Goal: Task Accomplishment & Management: Use online tool/utility

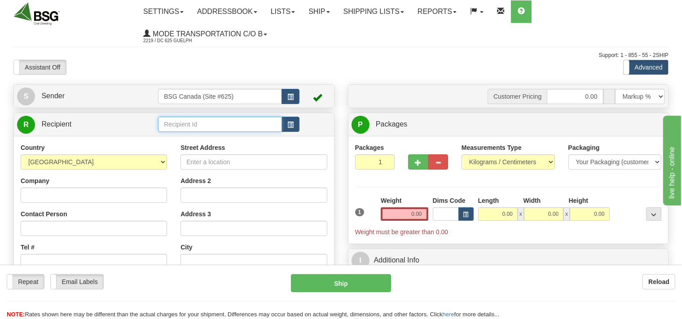
click at [211, 125] on input "text" at bounding box center [220, 124] width 124 height 15
click at [229, 136] on div "CORSAIRE MICROBRASSERIE" at bounding box center [218, 139] width 115 height 10
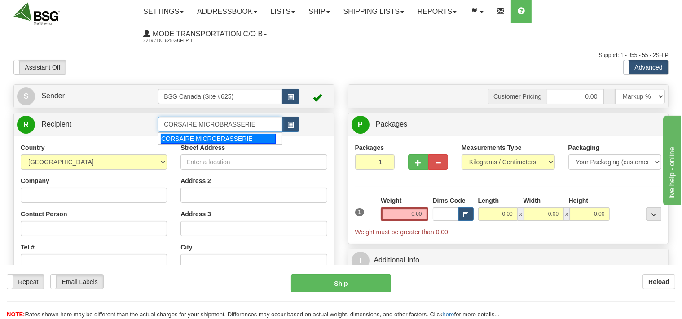
type input "CORSAIRE MICROBRASSERIE"
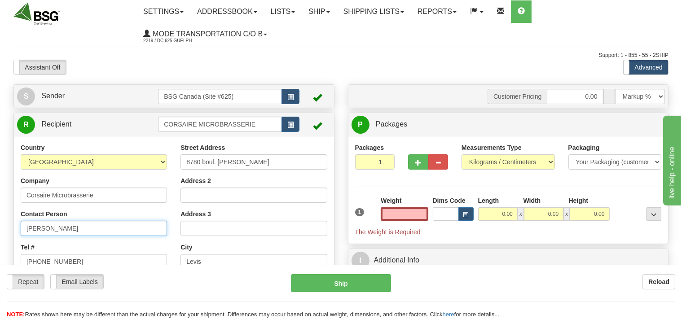
type input "0.00"
drag, startPoint x: 50, startPoint y: 230, endPoint x: 0, endPoint y: 239, distance: 50.7
click at [21, 236] on input "Martin" at bounding box center [94, 228] width 146 height 15
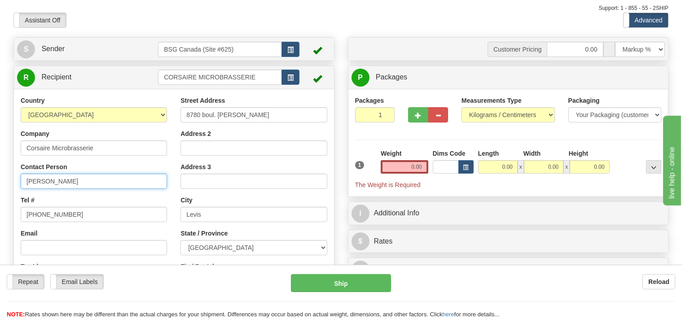
scroll to position [95, 0]
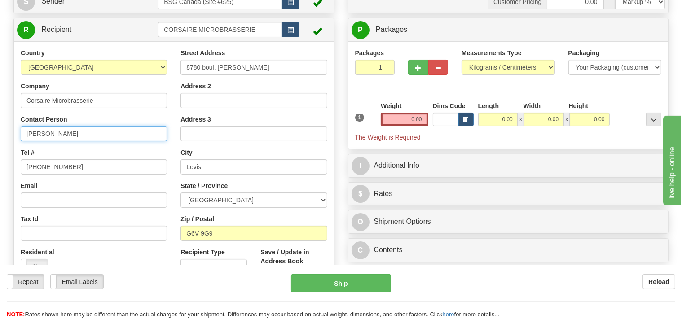
type input "Dylan"
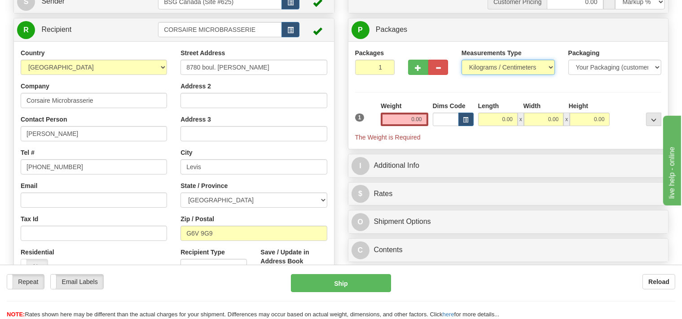
click at [462, 60] on select "Pounds / Inches Kilograms / Centimeters" at bounding box center [508, 67] width 93 height 15
select select "0"
click option "Pounds / Inches" at bounding box center [0, 0] width 0 height 0
click at [400, 116] on input "0.00" at bounding box center [404, 119] width 47 height 13
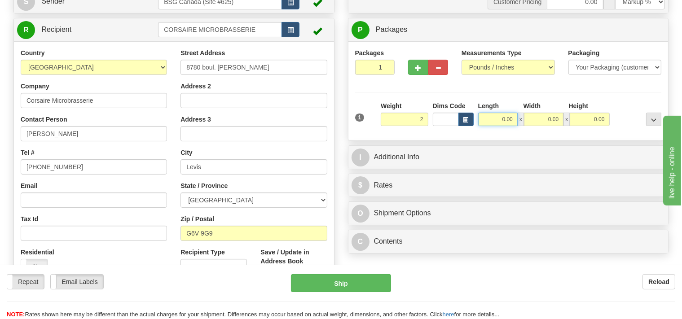
type input "2.00"
click at [496, 117] on input "0.00" at bounding box center [498, 119] width 40 height 13
type input "1.00"
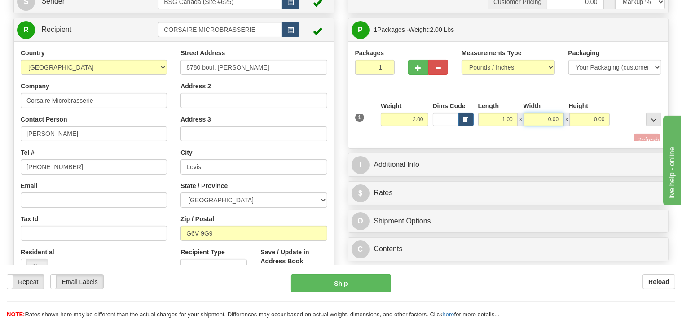
click at [535, 121] on input "0.00" at bounding box center [544, 119] width 40 height 13
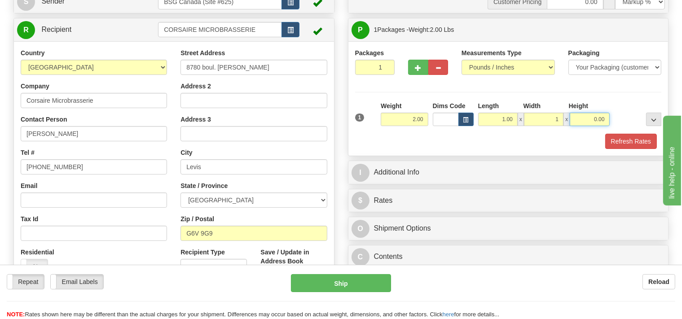
type input "1.00"
click at [588, 116] on input "0.00" at bounding box center [590, 119] width 40 height 13
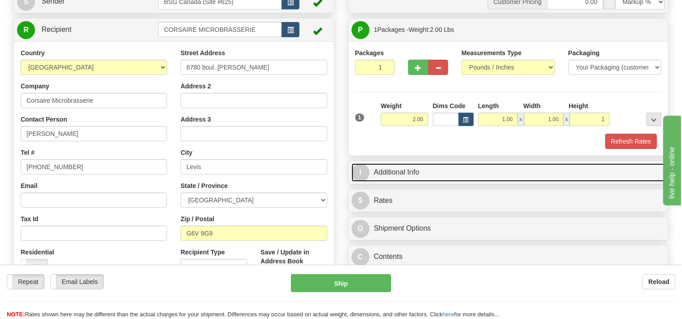
type input "1.00"
click at [429, 174] on link "I Additional Info" at bounding box center [509, 173] width 314 height 18
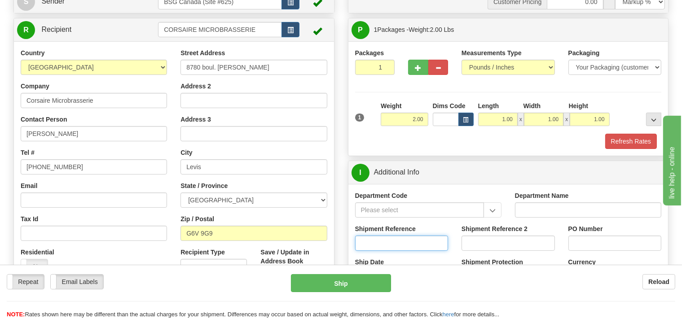
click at [383, 240] on input "Shipment Reference" at bounding box center [401, 243] width 93 height 15
type input "SO170-148224"
click at [635, 139] on button "Refresh Rates" at bounding box center [632, 141] width 52 height 15
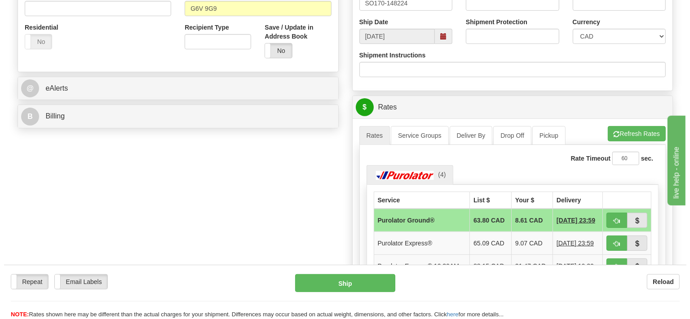
scroll to position [332, 0]
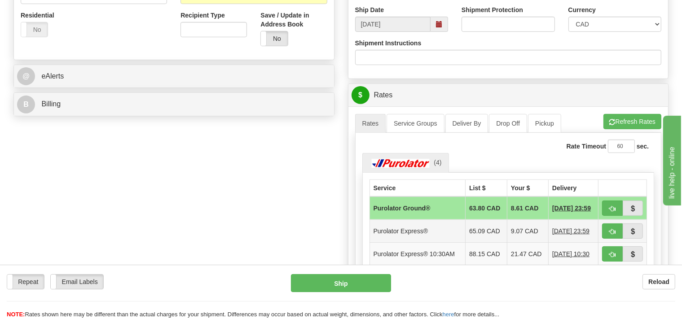
click at [433, 227] on td "Purolator Express®" at bounding box center [418, 231] width 96 height 23
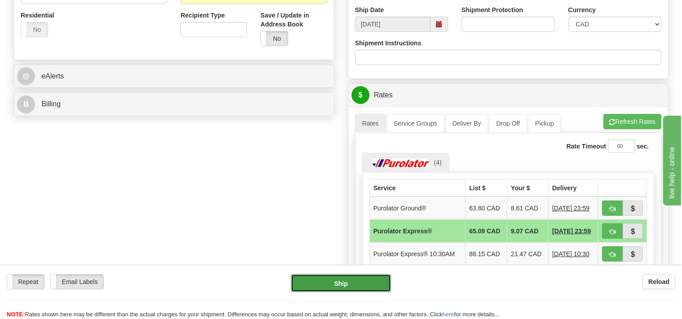
click at [368, 285] on button "Ship" at bounding box center [341, 283] width 100 height 18
type input "202"
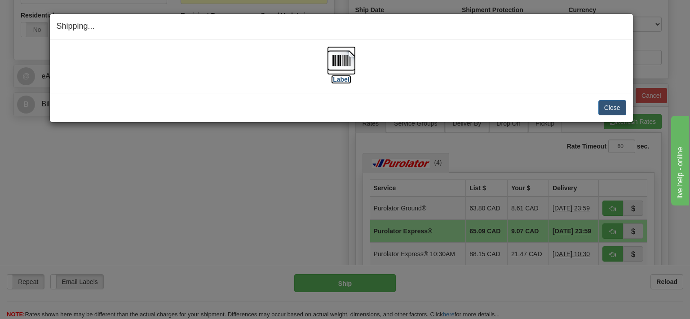
click at [347, 59] on img at bounding box center [341, 60] width 29 height 29
click at [612, 105] on button "Close" at bounding box center [612, 107] width 28 height 15
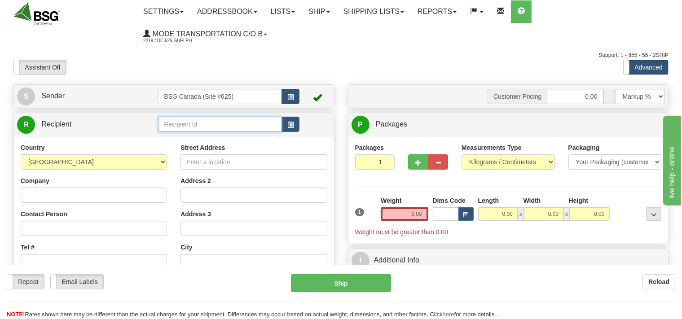
click at [217, 123] on input "text" at bounding box center [220, 124] width 124 height 15
click at [193, 128] on input "text" at bounding box center [220, 124] width 124 height 15
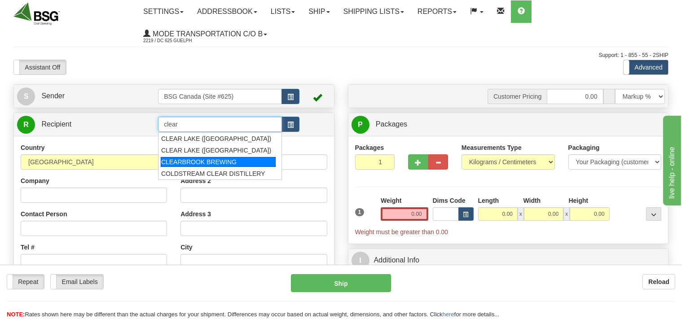
click at [202, 162] on div "CLEARBROOK BREWING" at bounding box center [218, 162] width 115 height 10
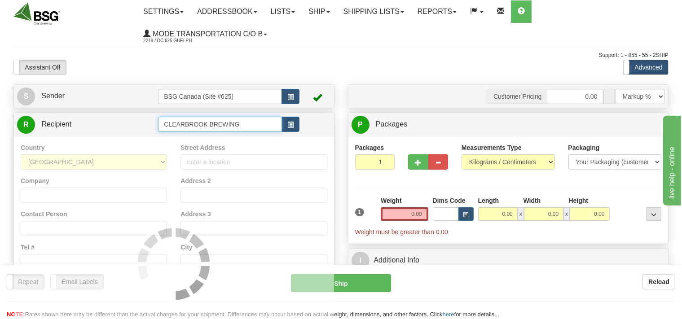
type input "CLEARBROOK BREWING"
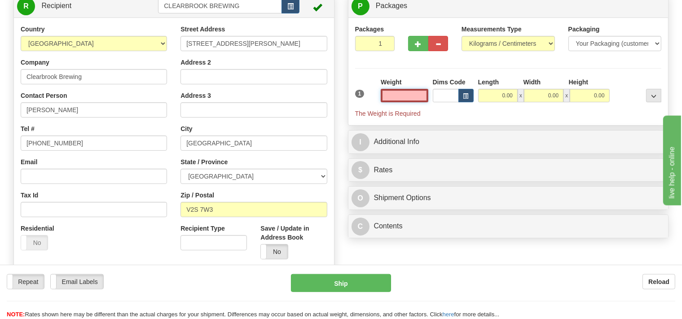
scroll to position [142, 0]
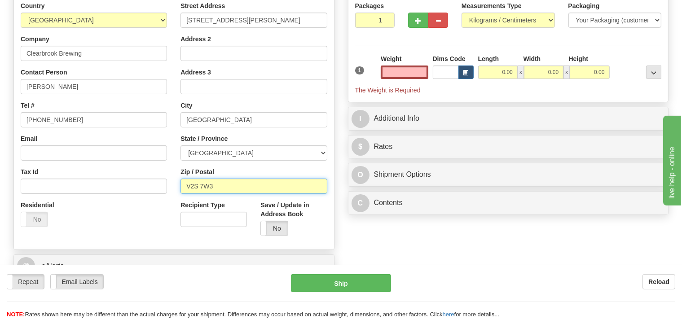
type input "0.00"
drag, startPoint x: 213, startPoint y: 187, endPoint x: 208, endPoint y: 186, distance: 5.4
click at [208, 186] on input "V2S 7W3" at bounding box center [254, 186] width 146 height 15
click at [210, 186] on input "V2S 7W3" at bounding box center [254, 186] width 146 height 15
type input "V2S 7W8"
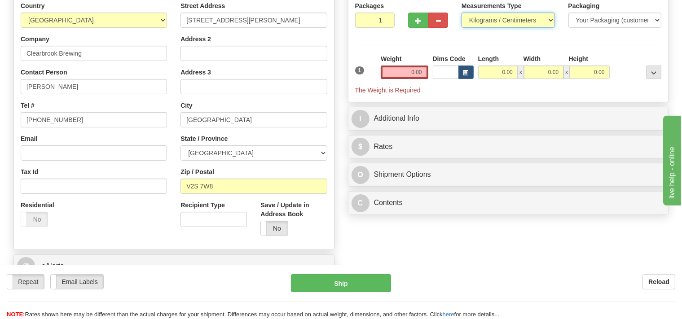
click at [462, 13] on select "Pounds / Inches Kilograms / Centimeters" at bounding box center [508, 20] width 93 height 15
select select "0"
click option "Pounds / Inches" at bounding box center [0, 0] width 0 height 0
click at [411, 71] on input "0.00" at bounding box center [404, 72] width 47 height 13
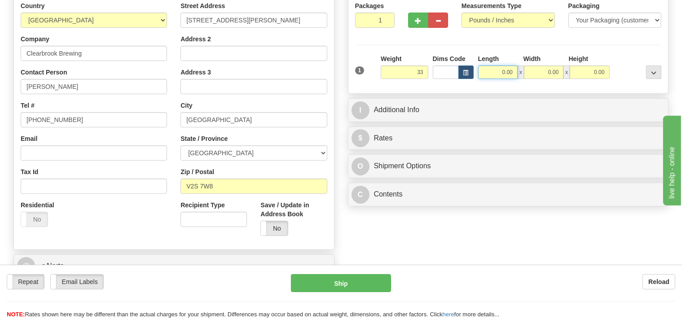
type input "33.00"
click at [489, 68] on input "0.00" at bounding box center [498, 72] width 40 height 13
type input "24.00"
click at [541, 71] on input "0.00" at bounding box center [544, 72] width 40 height 13
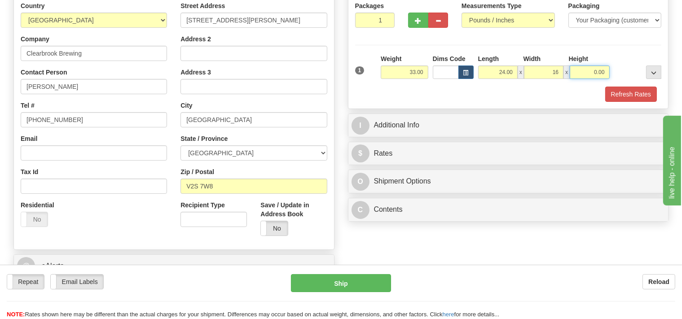
type input "16.00"
click at [579, 69] on input "0.00" at bounding box center [590, 72] width 40 height 13
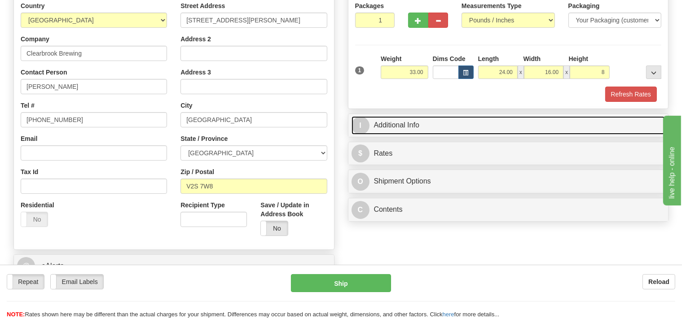
type input "8.00"
click at [444, 128] on link "I Additional Info" at bounding box center [509, 125] width 314 height 18
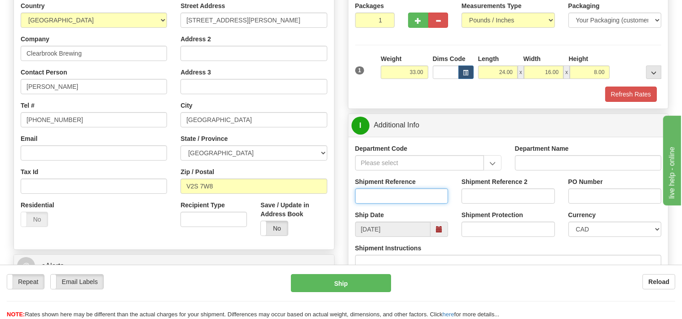
click at [389, 193] on input "Shipment Reference" at bounding box center [401, 196] width 93 height 15
type input "SO170-148158"
click at [628, 92] on button "Refresh Rates" at bounding box center [632, 94] width 52 height 15
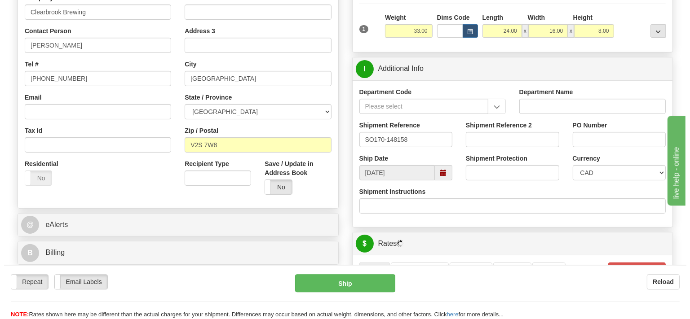
scroll to position [332, 0]
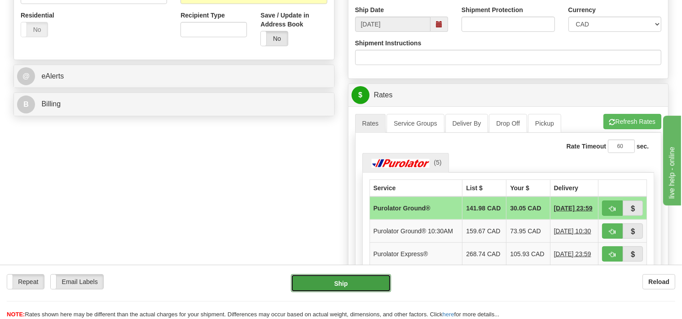
click at [353, 284] on button "Ship" at bounding box center [341, 283] width 100 height 18
type input "260"
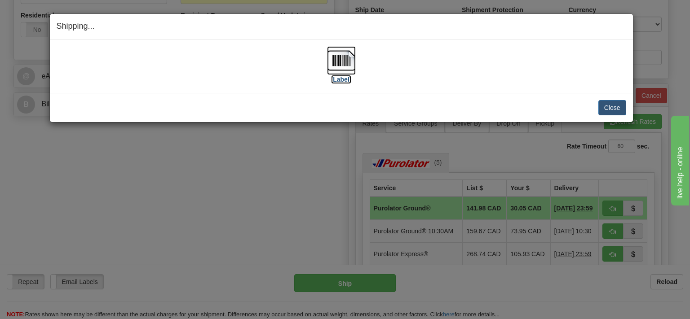
click at [345, 66] on img at bounding box center [341, 60] width 29 height 29
click at [610, 103] on button "Close" at bounding box center [612, 107] width 28 height 15
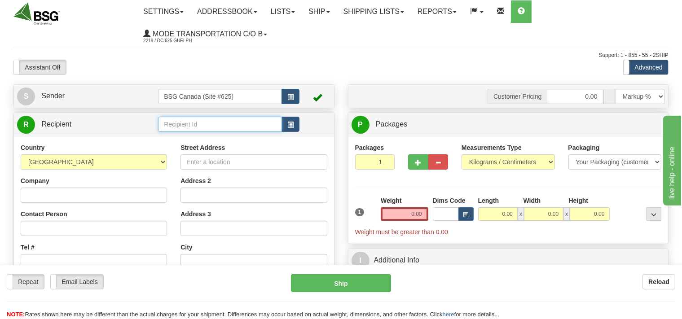
click at [193, 128] on input "text" at bounding box center [220, 124] width 124 height 15
drag, startPoint x: 209, startPoint y: 119, endPoint x: 144, endPoint y: 124, distance: 64.8
click at [158, 124] on input "distillerie des" at bounding box center [220, 124] width 124 height 15
drag, startPoint x: 276, startPoint y: 123, endPoint x: 153, endPoint y: 128, distance: 123.2
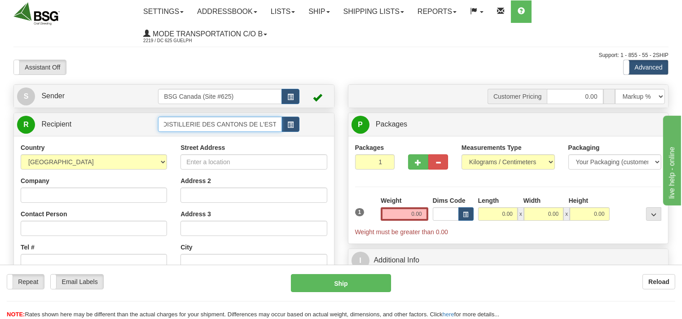
click at [153, 128] on tr "R Recipient DISTILLERIE DES CANTONS DE L'EST" at bounding box center [174, 124] width 314 height 18
type input "DISTILLERIE DES CANTONS DE L'EST"
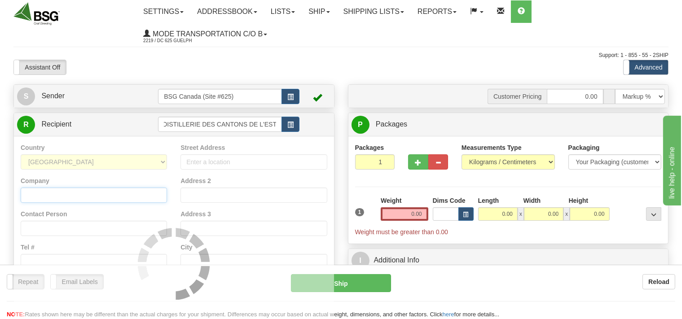
drag, startPoint x: 74, startPoint y: 197, endPoint x: 82, endPoint y: 199, distance: 8.1
click at [75, 197] on input "Company" at bounding box center [94, 195] width 146 height 15
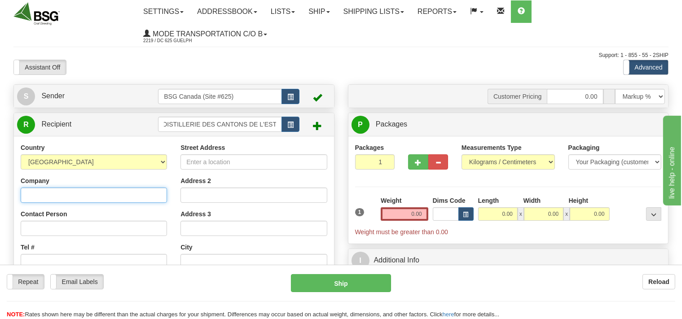
paste input "DISTILLERIE DES CANTONS DE L'EST"
type input "DISTILLERIE DES CANTONS DE L'EST"
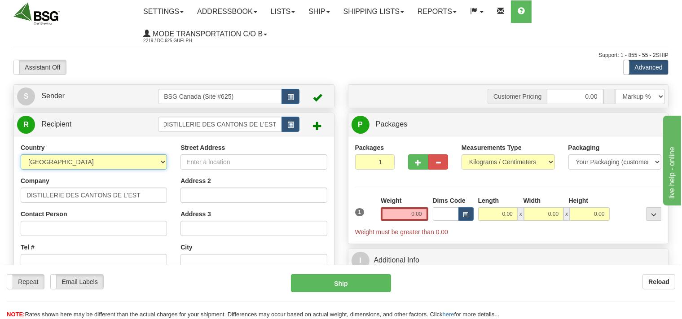
click at [21, 155] on select "[GEOGRAPHIC_DATA] [GEOGRAPHIC_DATA] [GEOGRAPHIC_DATA] [GEOGRAPHIC_DATA] [US_STA…" at bounding box center [94, 162] width 146 height 15
select select "CA"
click option "[GEOGRAPHIC_DATA]" at bounding box center [0, 0] width 0 height 0
click at [228, 165] on input "Street Address" at bounding box center [254, 162] width 146 height 15
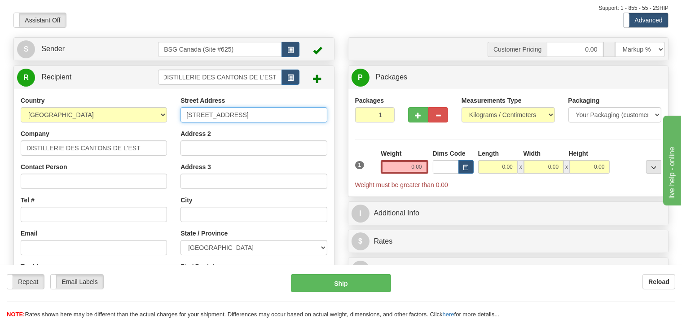
scroll to position [95, 0]
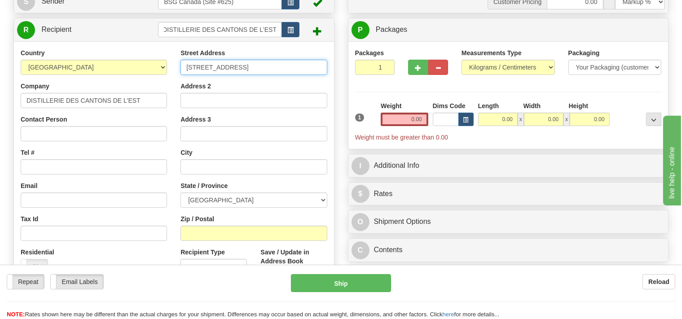
type input "[STREET_ADDRESS]"
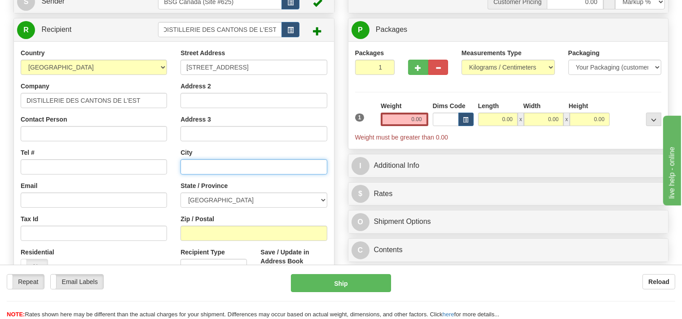
click at [224, 164] on input "text" at bounding box center [254, 166] width 146 height 15
type input "Mansonville"
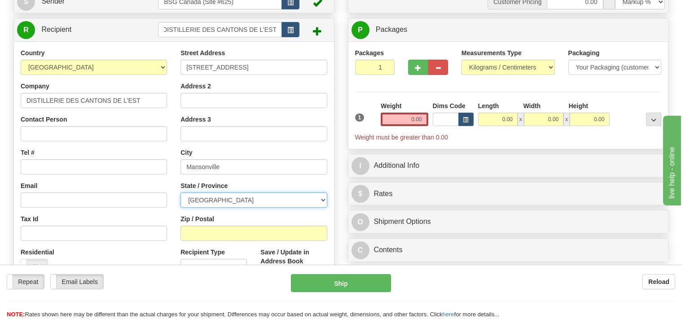
click at [181, 193] on select "[GEOGRAPHIC_DATA] [GEOGRAPHIC_DATA] [GEOGRAPHIC_DATA] [GEOGRAPHIC_DATA] [GEOGRA…" at bounding box center [254, 200] width 146 height 15
select select "QC"
click option "[GEOGRAPHIC_DATA]" at bounding box center [0, 0] width 0 height 0
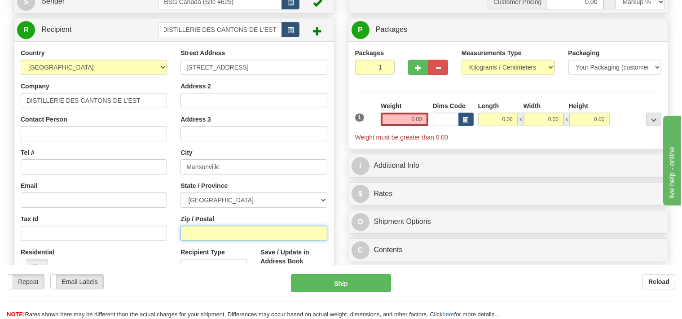
click at [206, 235] on input "Zip / Postal" at bounding box center [254, 233] width 146 height 15
type input "J0E 1X0"
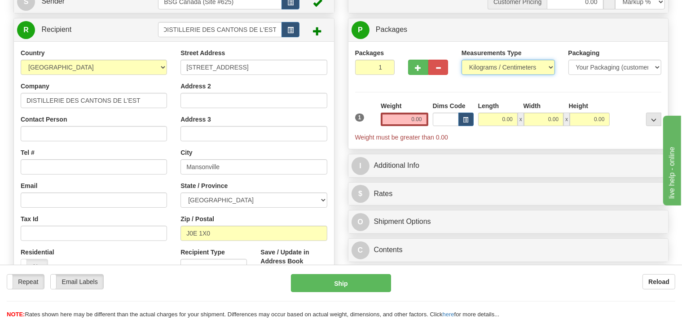
click at [462, 60] on select "Pounds / Inches Kilograms / Centimeters" at bounding box center [508, 67] width 93 height 15
select select "0"
click option "Pounds / Inches" at bounding box center [0, 0] width 0 height 0
click at [402, 116] on input "0.00" at bounding box center [404, 119] width 47 height 13
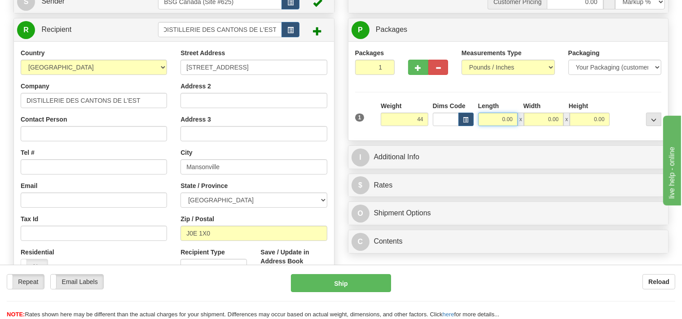
type input "44.00"
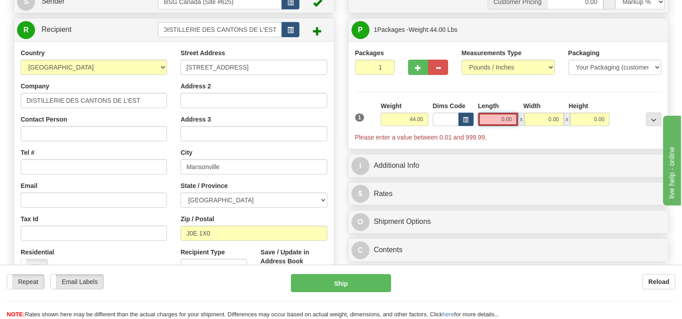
click at [497, 121] on input "0.00" at bounding box center [498, 119] width 40 height 13
type input "2"
click at [385, 66] on input "2" at bounding box center [375, 67] width 40 height 15
click at [496, 116] on input "0.00" at bounding box center [498, 119] width 40 height 13
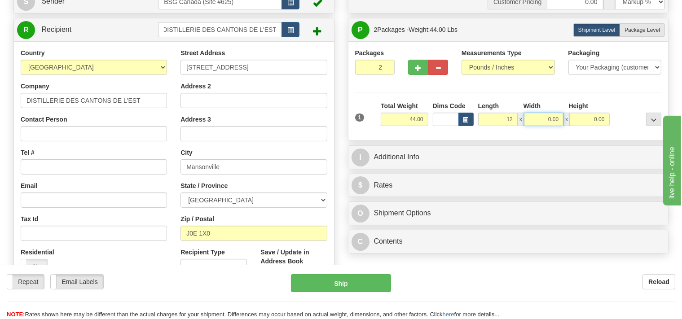
type input "12.00"
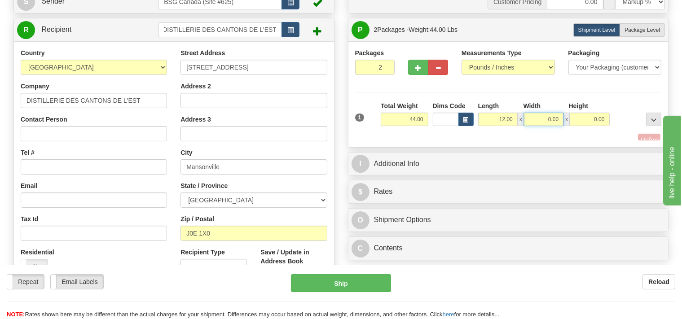
click at [539, 121] on input "0.00" at bounding box center [544, 119] width 40 height 13
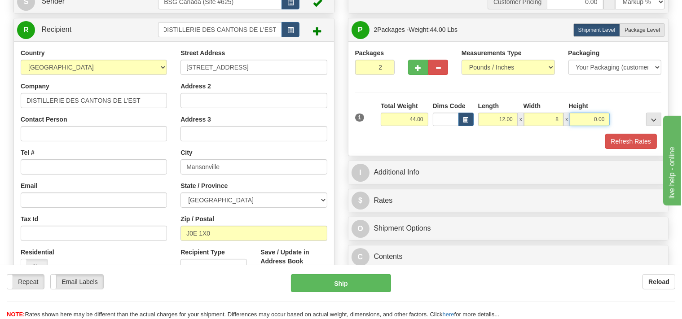
type input "8.00"
click at [584, 118] on input "0.00" at bounding box center [590, 119] width 40 height 13
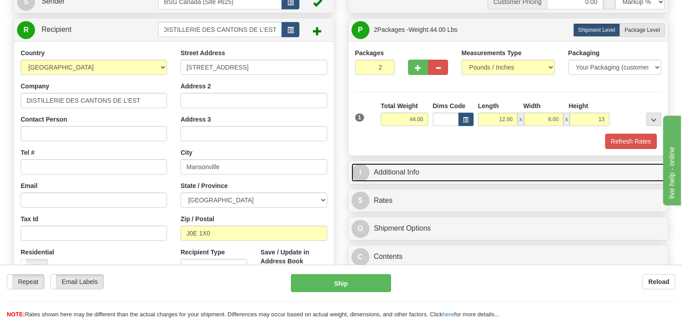
type input "13.00"
click at [451, 172] on link "I Additional Info" at bounding box center [509, 173] width 314 height 18
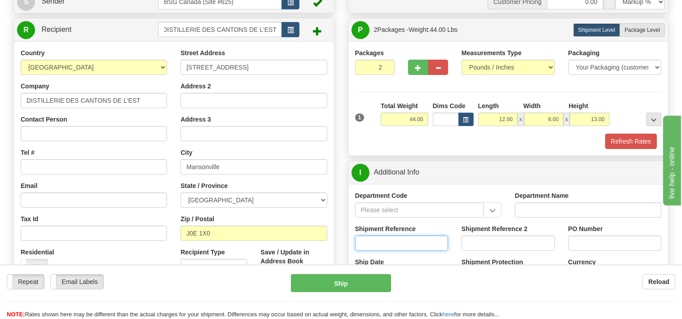
click at [370, 239] on input "Shipment Reference" at bounding box center [401, 243] width 93 height 15
type input "SO170-148003"
click at [619, 144] on button "Refresh Rates" at bounding box center [632, 141] width 52 height 15
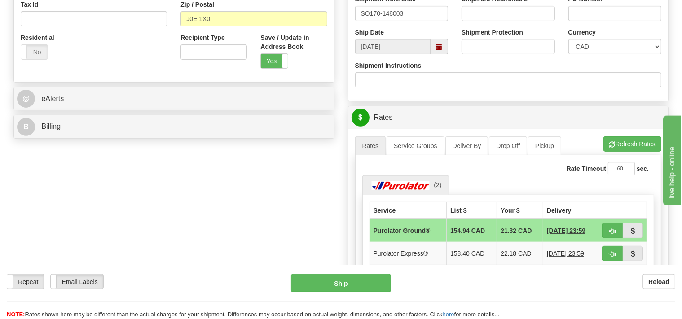
scroll to position [332, 0]
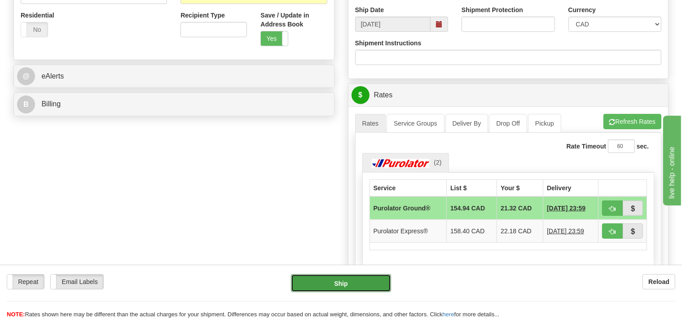
click at [358, 286] on button "Ship" at bounding box center [341, 283] width 100 height 18
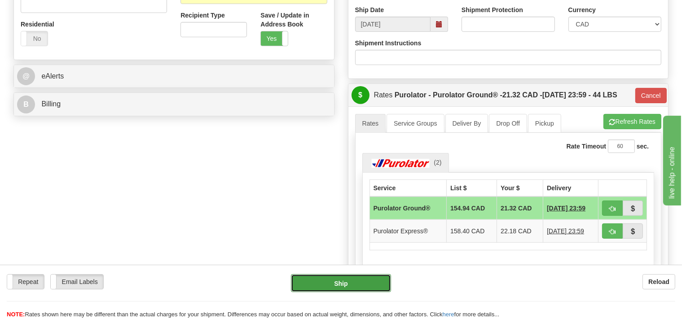
scroll to position [341, 0]
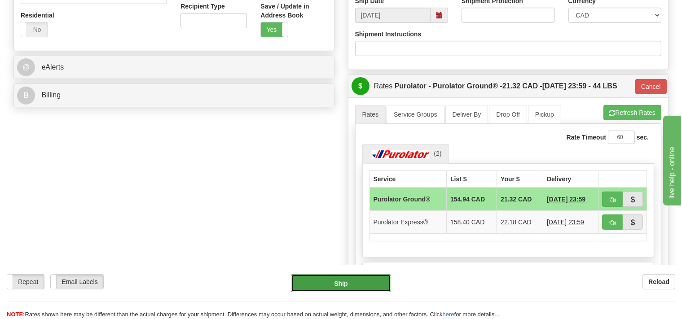
click at [354, 282] on button "Ship" at bounding box center [341, 283] width 100 height 18
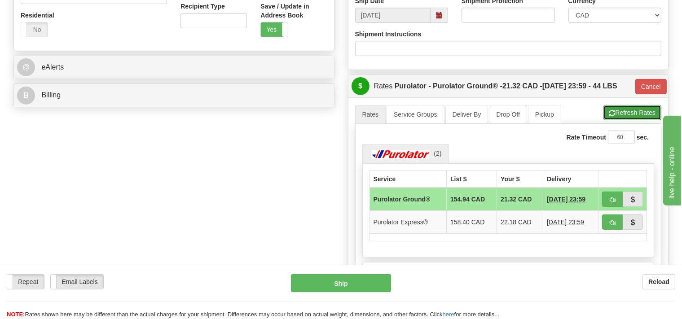
click at [626, 115] on button "Refresh Rates" at bounding box center [633, 112] width 58 height 15
type input "260"
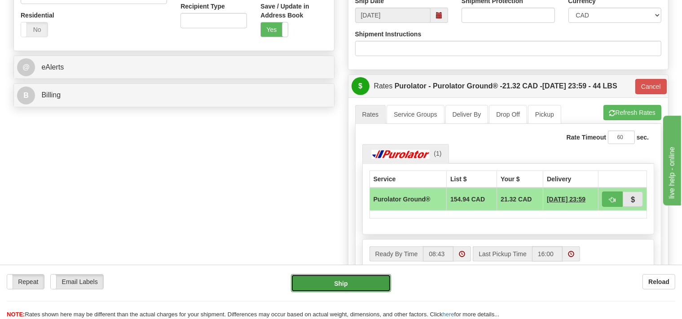
click at [359, 281] on button "Ship" at bounding box center [341, 283] width 100 height 18
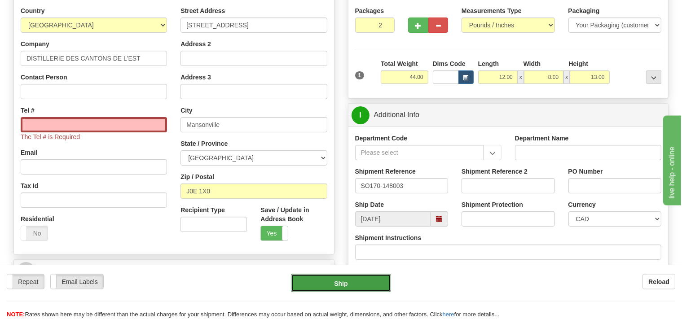
scroll to position [104, 0]
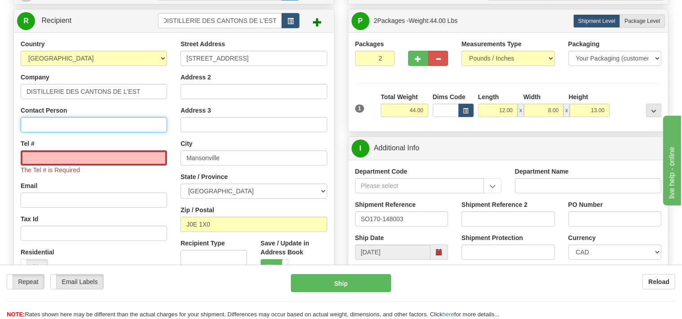
click at [75, 124] on input "Contact Person" at bounding box center [94, 124] width 146 height 15
drag, startPoint x: 57, startPoint y: 125, endPoint x: 17, endPoint y: 136, distance: 41.1
click at [21, 133] on input "lOUIS" at bounding box center [94, 124] width 146 height 15
type input "[PERSON_NAME]"
click at [49, 155] on input "Tel #" at bounding box center [94, 157] width 146 height 15
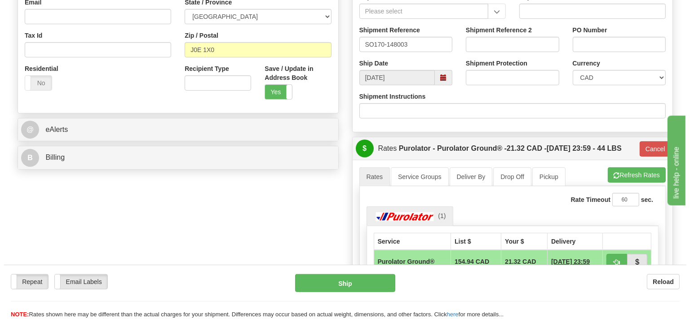
scroll to position [293, 0]
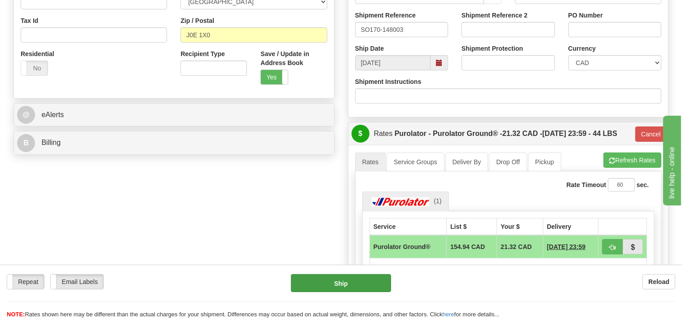
type input "[PHONE_NUMBER]"
click at [364, 284] on button "Ship" at bounding box center [341, 283] width 100 height 18
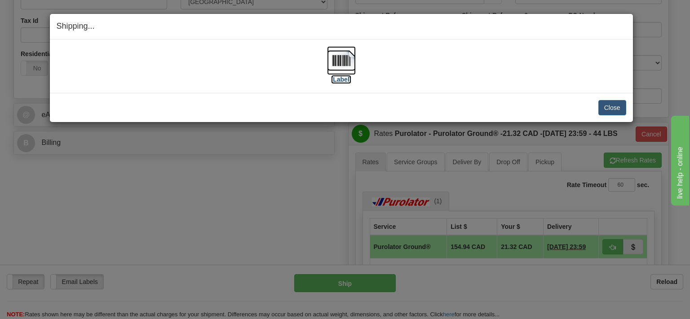
click at [344, 62] on img at bounding box center [341, 60] width 29 height 29
